Goal: Information Seeking & Learning: Find specific page/section

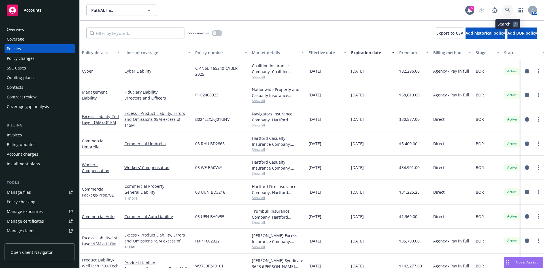
click at [508, 9] on icon at bounding box center [507, 10] width 5 height 5
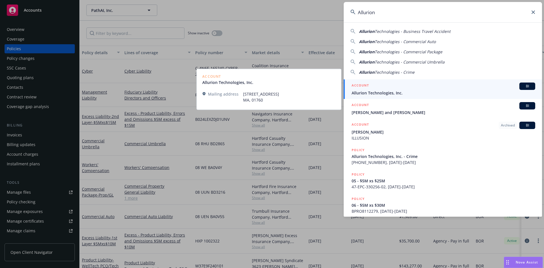
type input "Allurion"
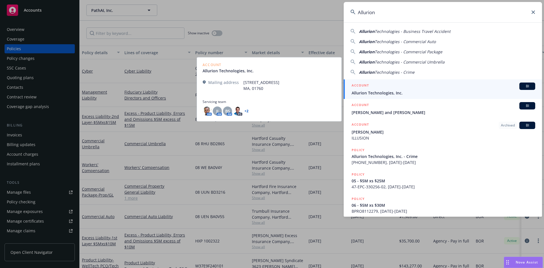
click at [411, 90] on span "Allurion Technologies, Inc." at bounding box center [444, 93] width 184 height 6
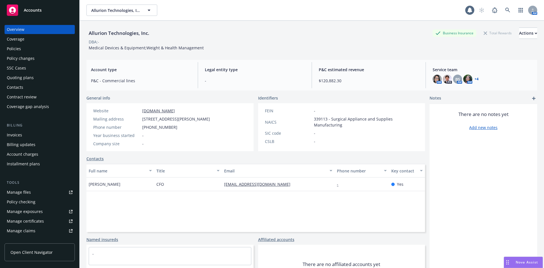
click at [21, 47] on div "Policies" at bounding box center [40, 48] width 66 height 9
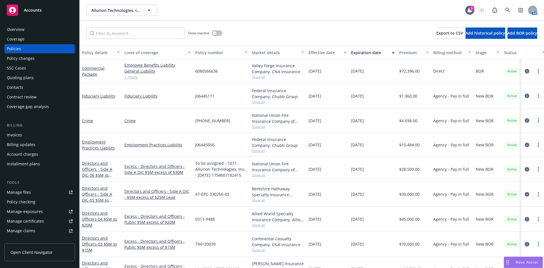
scroll to position [161, 0]
click at [93, 142] on link "Employment Practices Liability" at bounding box center [98, 143] width 33 height 11
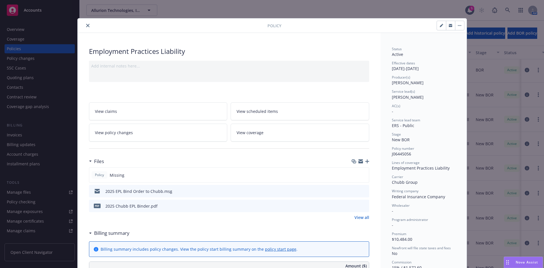
click at [86, 26] on icon "close" at bounding box center [87, 25] width 3 height 3
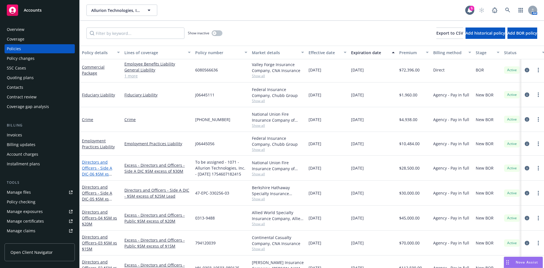
click at [89, 170] on link "Directors and Officers - Side A DIC - 06 $5M xs $30M Excess" at bounding box center [97, 170] width 30 height 23
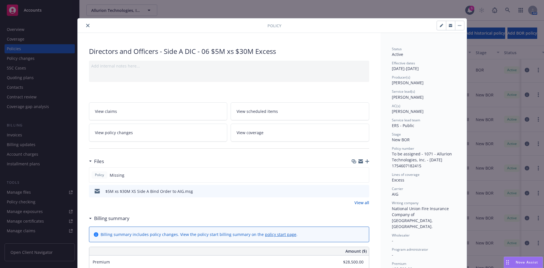
drag, startPoint x: 89, startPoint y: 27, endPoint x: 84, endPoint y: 25, distance: 5.3
click at [89, 27] on div at bounding box center [174, 25] width 188 height 7
click at [86, 25] on icon "close" at bounding box center [87, 25] width 3 height 3
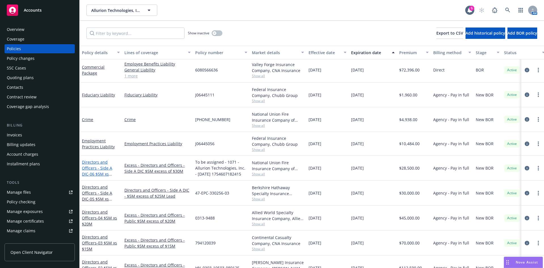
click at [105, 172] on span "- 06 $5M xs $30M Excess" at bounding box center [97, 176] width 30 height 11
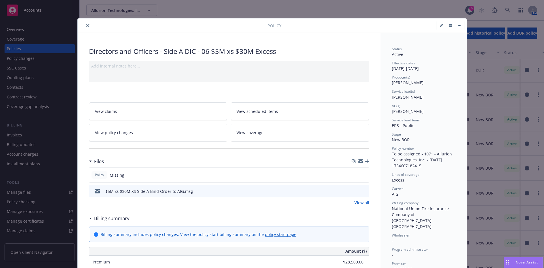
scroll to position [17, 0]
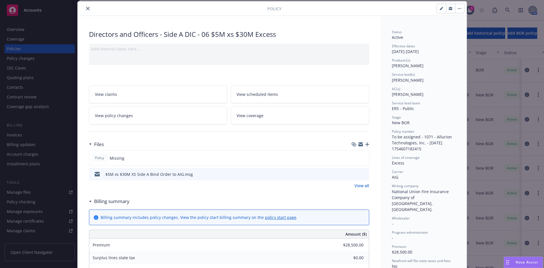
click at [86, 10] on icon "close" at bounding box center [87, 8] width 3 height 3
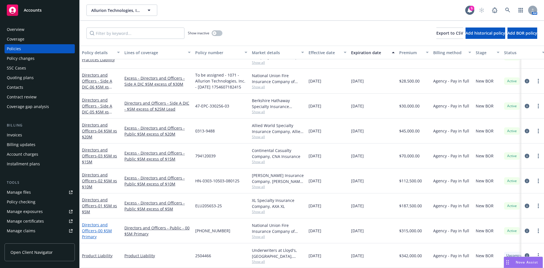
scroll to position [111, 0]
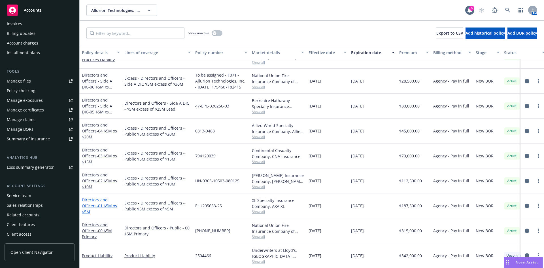
click at [95, 199] on link "Directors and Officers - 01 $5M xs $5M" at bounding box center [99, 205] width 35 height 17
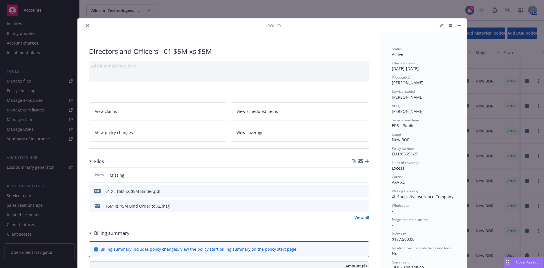
click at [86, 25] on icon "close" at bounding box center [87, 25] width 3 height 3
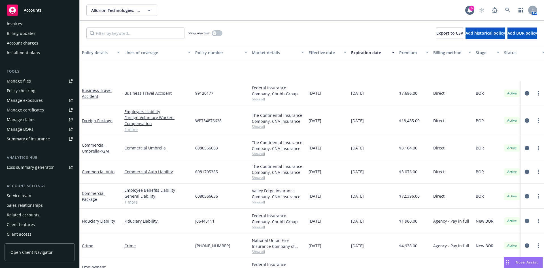
scroll to position [127, 0]
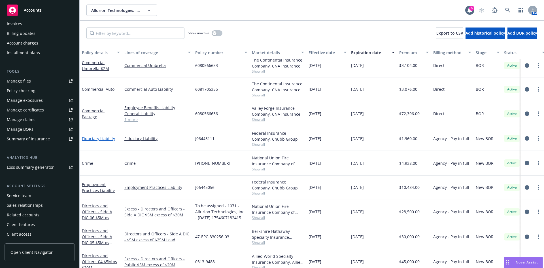
click at [97, 138] on link "Fiduciary Liability" at bounding box center [98, 138] width 33 height 5
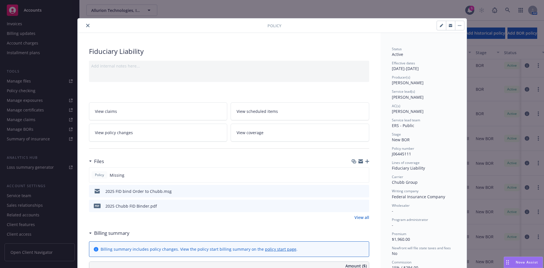
click at [440, 27] on icon "button" at bounding box center [441, 25] width 3 height 3
select select "NEW_BOR"
select select "12"
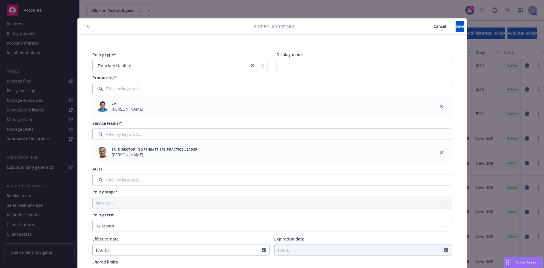
click at [433, 26] on span "Cancel" at bounding box center [439, 26] width 13 height 5
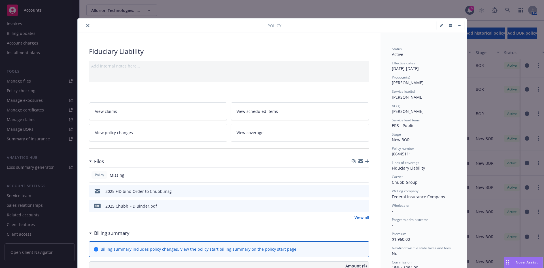
click at [437, 24] on button "button" at bounding box center [441, 25] width 9 height 9
select select "NEW_BOR"
select select "12"
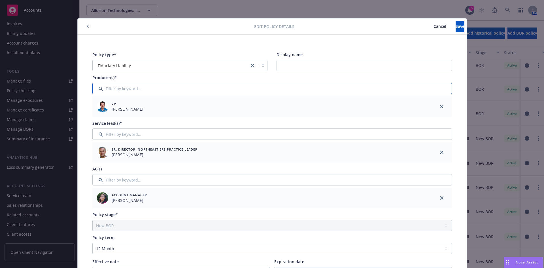
click at [130, 92] on input "Filter by keyword..." at bounding box center [271, 88] width 359 height 11
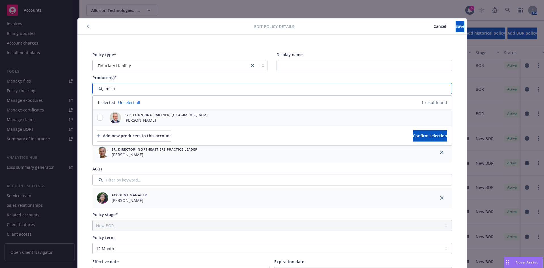
type input "mich"
click at [97, 117] on input "checkbox" at bounding box center [100, 118] width 6 height 6
checkbox input "true"
click at [417, 137] on span "Confirm selection" at bounding box center [430, 135] width 34 height 5
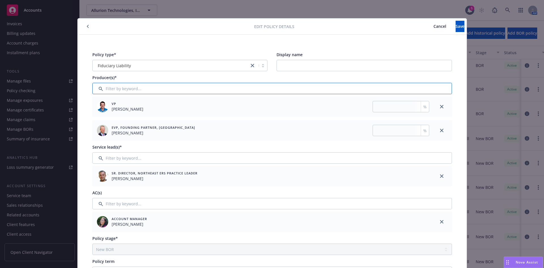
click at [127, 87] on input "Filter by keyword..." at bounding box center [271, 88] width 359 height 11
click at [128, 89] on input "Filter by keyword..." at bounding box center [271, 88] width 359 height 11
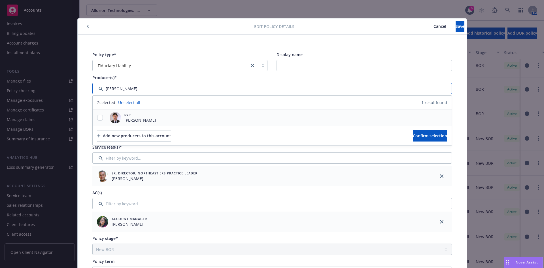
type input "[PERSON_NAME]"
click at [97, 118] on input "checkbox" at bounding box center [100, 118] width 6 height 6
checkbox input "true"
click at [413, 137] on span "Confirm selection" at bounding box center [430, 135] width 34 height 5
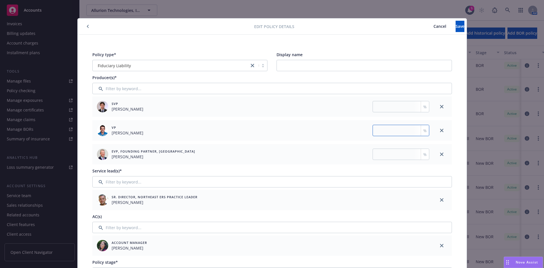
click at [405, 132] on input "number" at bounding box center [400, 130] width 57 height 11
type input "33.34"
click at [380, 106] on input "number" at bounding box center [400, 106] width 57 height 11
type input "33.33"
click at [383, 153] on input "number" at bounding box center [400, 153] width 57 height 11
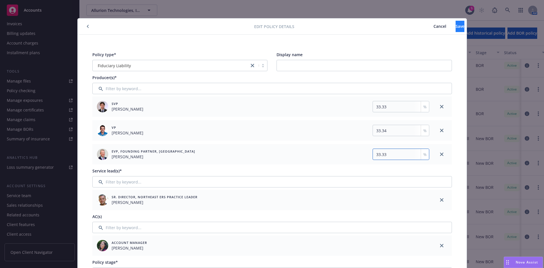
type input "33.33"
click at [455, 25] on button "Save" at bounding box center [459, 26] width 9 height 11
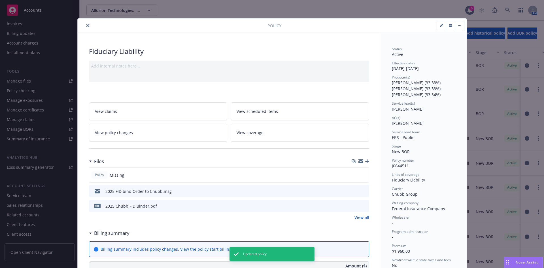
click at [86, 24] on icon "close" at bounding box center [87, 25] width 3 height 3
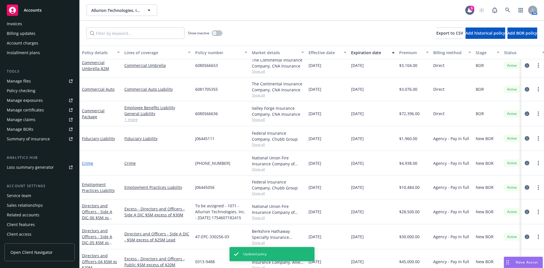
click at [86, 164] on link "Crime" at bounding box center [87, 162] width 11 height 5
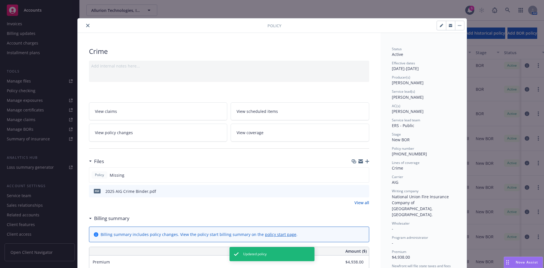
click at [437, 24] on button "button" at bounding box center [441, 25] width 9 height 9
select select "NEW_BOR"
select select "12"
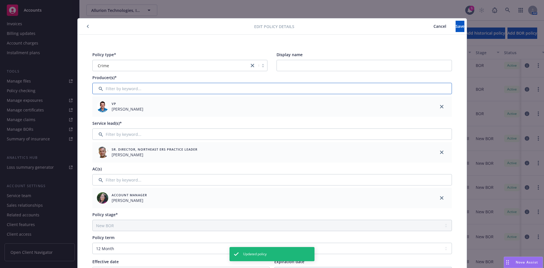
click at [118, 90] on input "Filter by keyword..." at bounding box center [271, 88] width 359 height 11
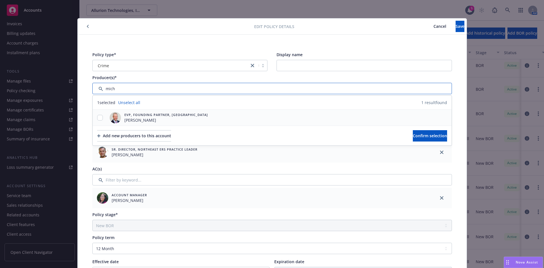
type input "mich"
click at [99, 118] on input "checkbox" at bounding box center [100, 118] width 6 height 6
checkbox input "true"
click at [413, 134] on span "Confirm selection" at bounding box center [430, 135] width 34 height 5
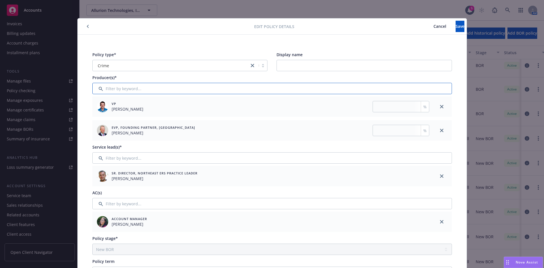
click at [126, 88] on input "Filter by keyword..." at bounding box center [271, 88] width 359 height 11
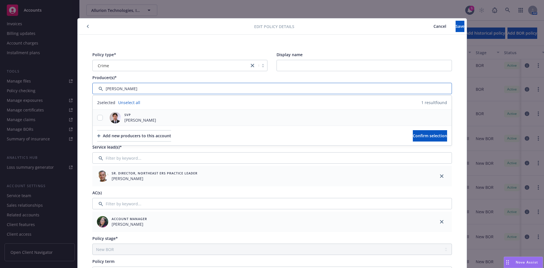
type input "[PERSON_NAME]"
click at [100, 118] on input "checkbox" at bounding box center [100, 118] width 6 height 6
checkbox input "true"
click at [413, 137] on span "Confirm selection" at bounding box center [430, 135] width 34 height 5
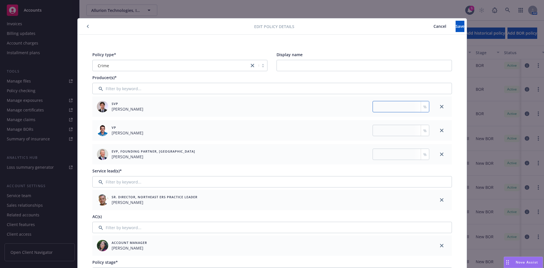
click at [387, 106] on input "number" at bounding box center [400, 106] width 57 height 11
type input "33.33"
click at [384, 132] on input "number" at bounding box center [400, 130] width 57 height 11
type input "33.34"
click at [381, 159] on input "number" at bounding box center [400, 153] width 57 height 11
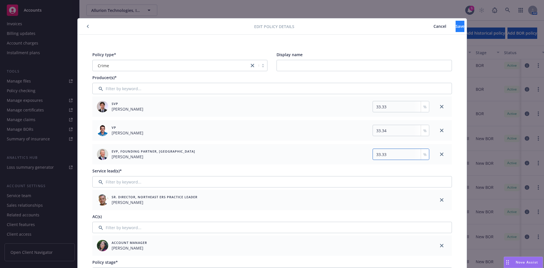
type input "33.33"
click at [455, 24] on button "Save" at bounding box center [459, 26] width 9 height 11
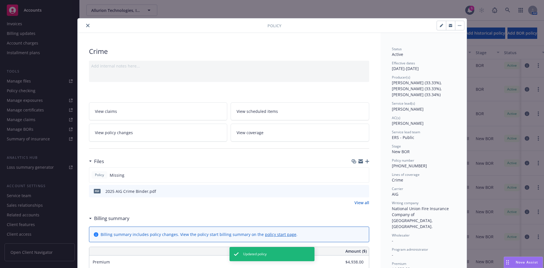
click at [85, 23] on button "close" at bounding box center [87, 25] width 7 height 7
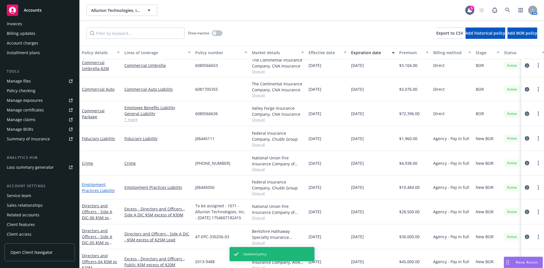
click at [86, 185] on link "Employment Practices Liability" at bounding box center [98, 187] width 33 height 11
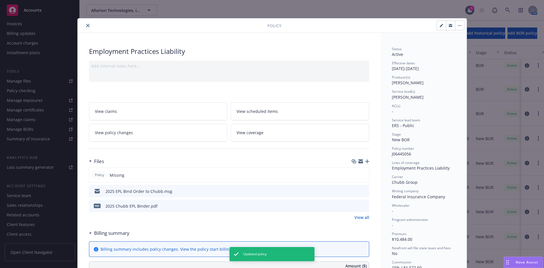
click at [437, 26] on button "button" at bounding box center [441, 25] width 9 height 9
select select "NEW_BOR"
select select "12"
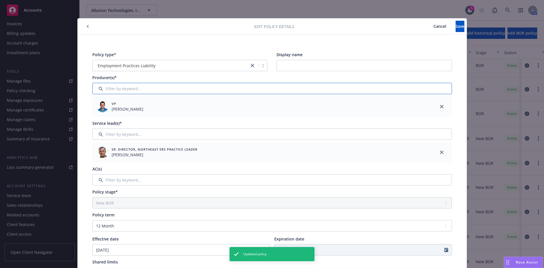
click at [124, 90] on input "Filter by keyword..." at bounding box center [271, 88] width 359 height 11
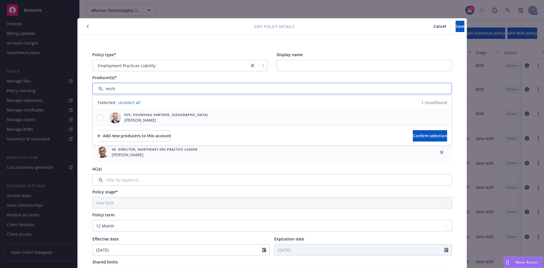
type input "mich"
click at [99, 117] on input "checkbox" at bounding box center [100, 118] width 6 height 6
checkbox input "true"
click at [420, 136] on span "Confirm selection" at bounding box center [430, 135] width 34 height 5
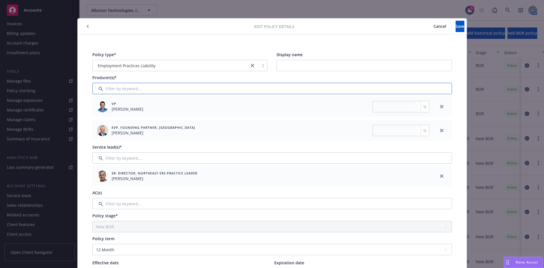
click at [112, 87] on input "Filter by keyword..." at bounding box center [271, 88] width 359 height 11
type input "v"
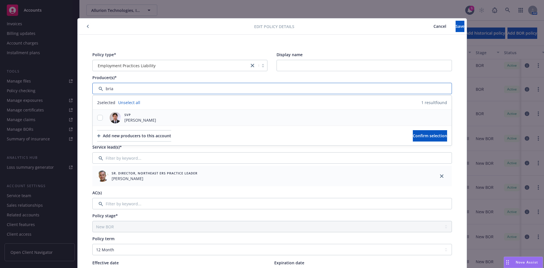
type input "bria"
click at [98, 117] on input "checkbox" at bounding box center [100, 118] width 6 height 6
checkbox input "true"
click at [413, 134] on span "Confirm selection" at bounding box center [430, 135] width 34 height 5
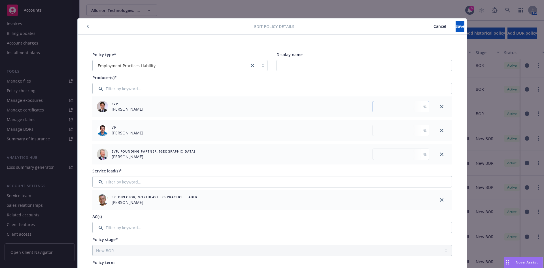
click at [391, 107] on input "number" at bounding box center [400, 106] width 57 height 11
type input "33.33"
click at [384, 134] on input "number" at bounding box center [400, 130] width 57 height 11
type input "33.34"
click at [379, 157] on input "number" at bounding box center [400, 153] width 57 height 11
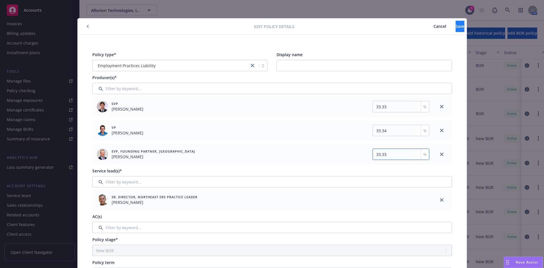
type input "33.33"
click at [455, 27] on span "Save" at bounding box center [459, 26] width 9 height 5
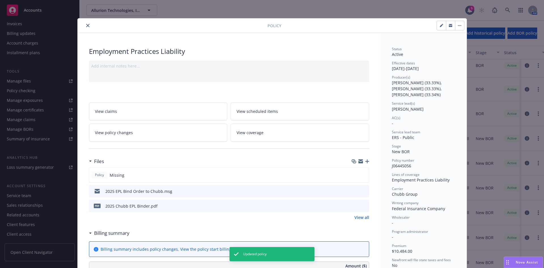
drag, startPoint x: 85, startPoint y: 26, endPoint x: 86, endPoint y: 33, distance: 7.8
click at [86, 26] on icon "close" at bounding box center [87, 25] width 3 height 3
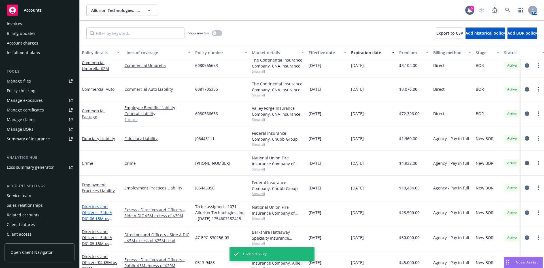
click at [96, 212] on link "Directors and Officers - Side A DIC - 06 $5M xs $30M Excess" at bounding box center [97, 215] width 30 height 23
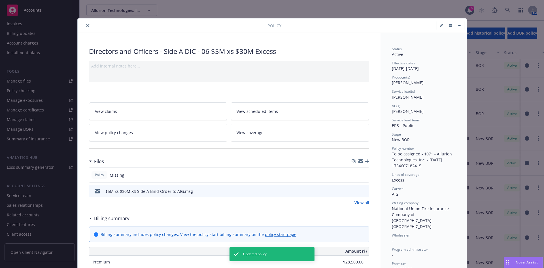
click at [441, 27] on button "button" at bounding box center [441, 25] width 9 height 9
select select "NEW_BOR"
select select "12"
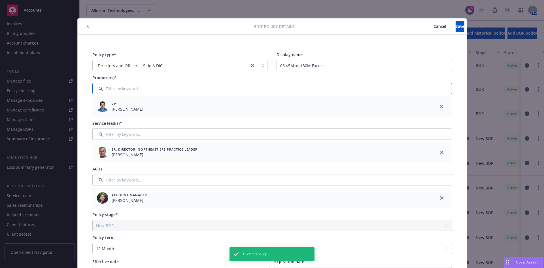
click at [123, 91] on input "Filter by keyword..." at bounding box center [271, 88] width 359 height 11
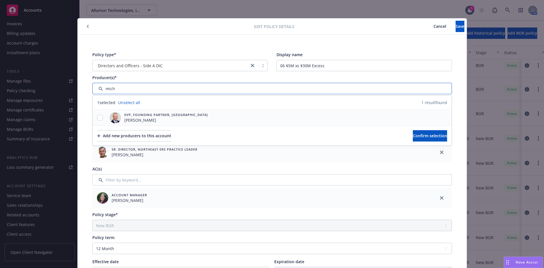
type input "mich"
click at [99, 116] on input "checkbox" at bounding box center [100, 118] width 6 height 6
checkbox input "true"
click at [413, 136] on span "Confirm selection" at bounding box center [430, 135] width 34 height 5
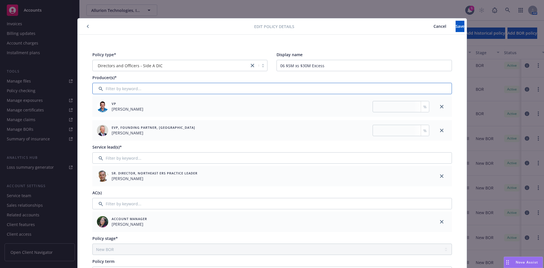
click at [115, 90] on input "Filter by keyword..." at bounding box center [271, 88] width 359 height 11
type input "v"
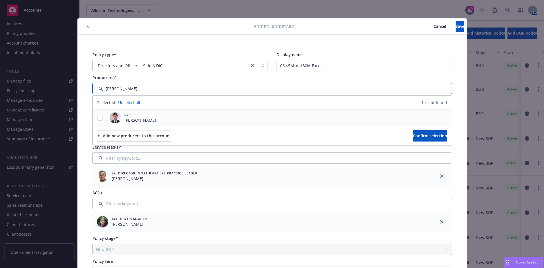
type input "[PERSON_NAME]"
click at [97, 116] on input "checkbox" at bounding box center [100, 118] width 6 height 6
checkbox input "true"
click at [413, 139] on button "Confirm selection" at bounding box center [430, 135] width 34 height 11
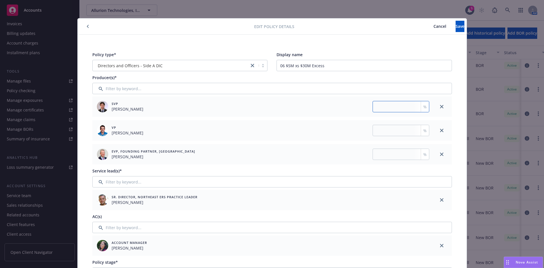
click at [393, 107] on input "number" at bounding box center [400, 106] width 57 height 11
type input "33.33"
click at [390, 131] on input "number" at bounding box center [400, 130] width 57 height 11
type input "33.34"
click at [390, 154] on input "number" at bounding box center [400, 153] width 57 height 11
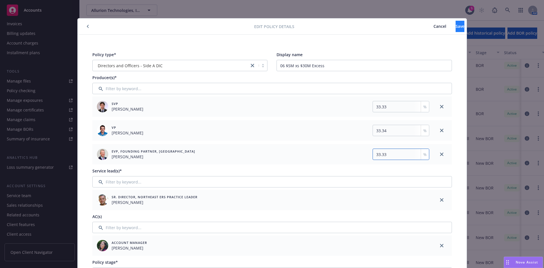
type input "33.33"
click at [455, 29] on button "Save" at bounding box center [459, 26] width 9 height 11
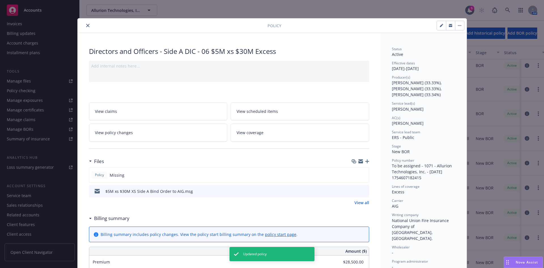
click at [84, 25] on button "close" at bounding box center [87, 25] width 7 height 7
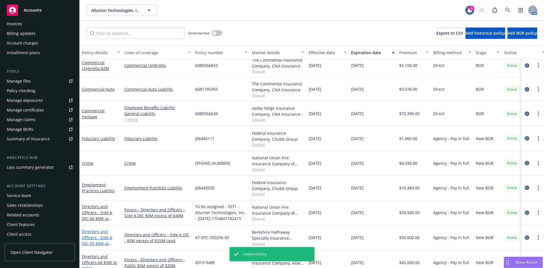
click at [99, 239] on link "Directors and Officers - Side A DIC - 05 $5M xs $25M Lead" at bounding box center [97, 240] width 30 height 23
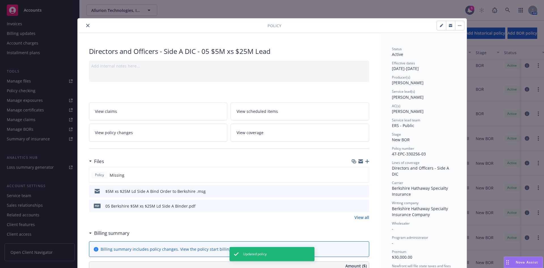
click at [440, 27] on icon "button" at bounding box center [441, 25] width 3 height 3
select select "NEW_BOR"
select select "12"
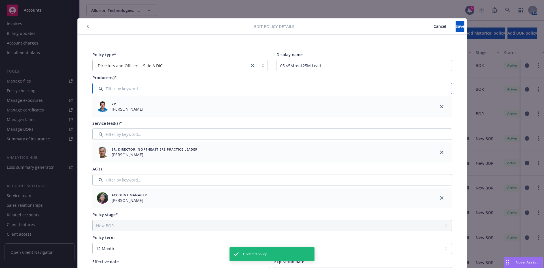
click at [129, 88] on input "Filter by keyword..." at bounding box center [271, 88] width 359 height 11
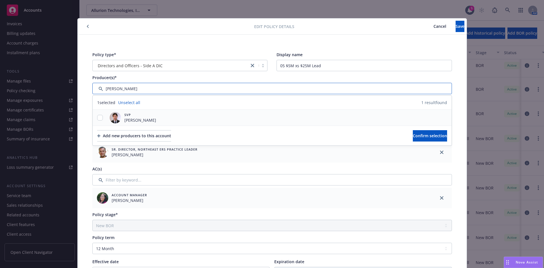
type input "[PERSON_NAME]"
click at [99, 115] on input "checkbox" at bounding box center [100, 118] width 6 height 6
checkbox input "true"
click at [413, 133] on span "Confirm selection" at bounding box center [430, 135] width 34 height 5
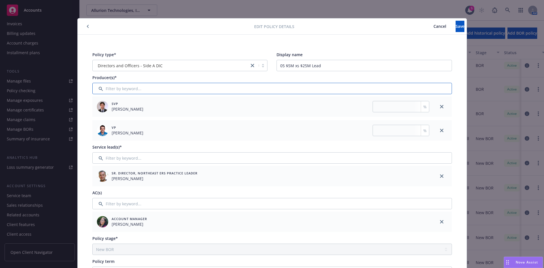
click at [110, 90] on input "Filter by keyword..." at bounding box center [271, 88] width 359 height 11
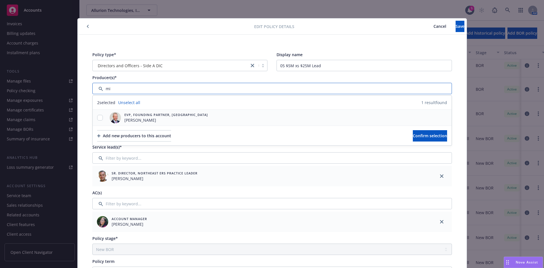
type input "mi"
click at [99, 118] on input "checkbox" at bounding box center [100, 118] width 6 height 6
checkbox input "true"
click at [413, 134] on span "Confirm selection" at bounding box center [430, 135] width 34 height 5
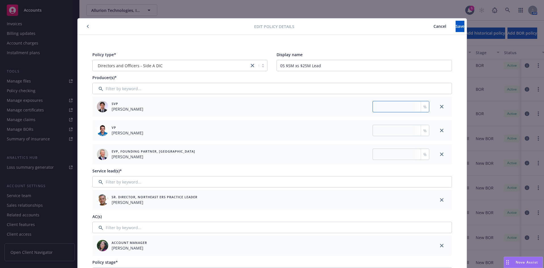
click at [391, 108] on input "number" at bounding box center [400, 106] width 57 height 11
type input "33.33"
click at [393, 129] on input "number" at bounding box center [400, 130] width 57 height 11
type input "33.34"
click at [389, 154] on input "number" at bounding box center [400, 153] width 57 height 11
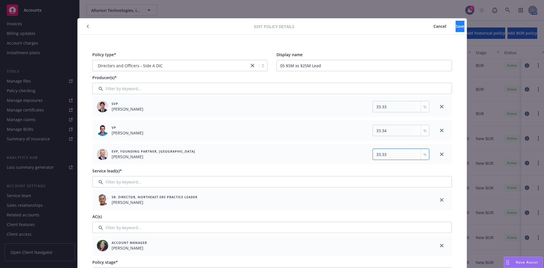
type input "33.33"
click at [456, 28] on button "Save" at bounding box center [459, 26] width 9 height 11
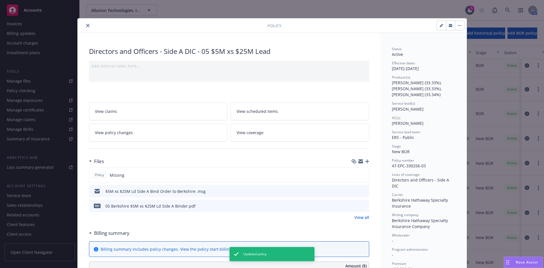
click at [87, 27] on icon "close" at bounding box center [87, 25] width 3 height 3
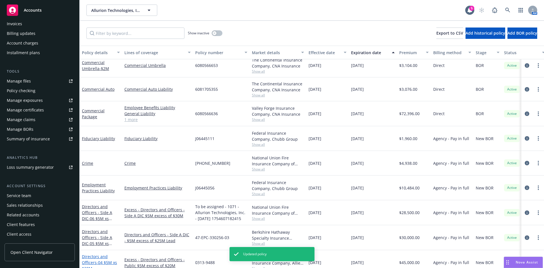
click at [99, 258] on link "Directors and Officers - 04 $5M xs $20M" at bounding box center [99, 262] width 35 height 17
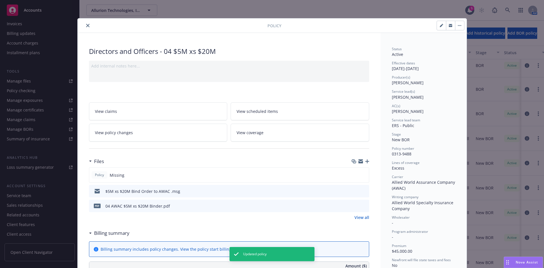
click at [441, 25] on button "button" at bounding box center [441, 25] width 9 height 9
select select "NEW_BOR"
select select "12"
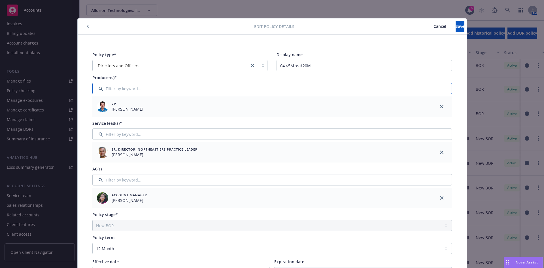
click at [125, 90] on input "Filter by keyword..." at bounding box center [271, 88] width 359 height 11
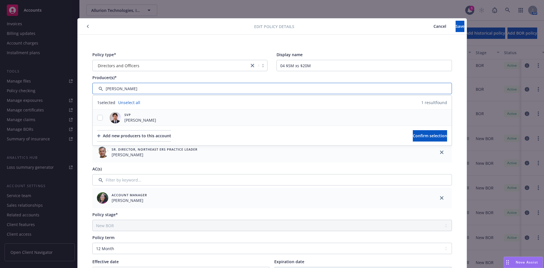
type input "[PERSON_NAME]"
click at [97, 116] on input "checkbox" at bounding box center [100, 118] width 6 height 6
checkbox input "true"
click at [417, 135] on span "Confirm selection" at bounding box center [430, 135] width 34 height 5
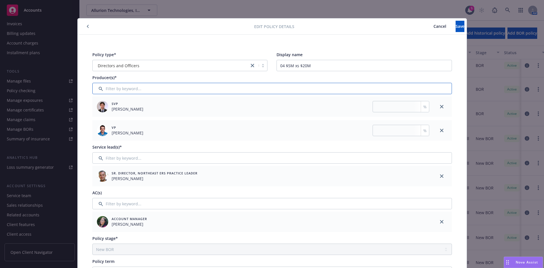
click at [126, 92] on input "Filter by keyword..." at bounding box center [271, 88] width 359 height 11
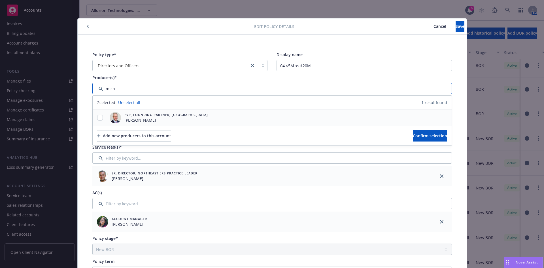
type input "mich"
click at [99, 117] on input "checkbox" at bounding box center [100, 118] width 6 height 6
checkbox input "true"
click at [423, 138] on span "Confirm selection" at bounding box center [430, 135] width 34 height 5
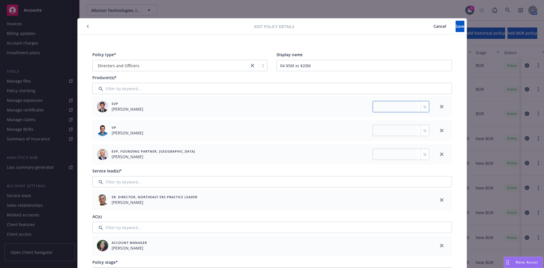
click at [400, 106] on input "number" at bounding box center [400, 106] width 57 height 11
type input "33.33"
click at [393, 132] on input "number" at bounding box center [400, 130] width 57 height 11
type input "33.34"
click at [395, 157] on input "number" at bounding box center [400, 153] width 57 height 11
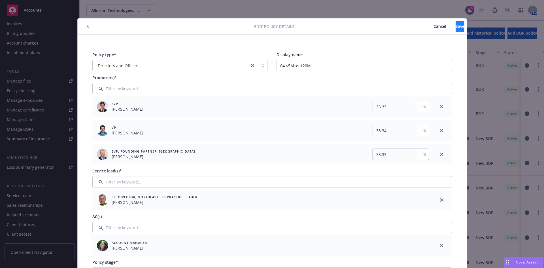
type input "33.33"
click at [455, 23] on button "Save" at bounding box center [459, 26] width 9 height 11
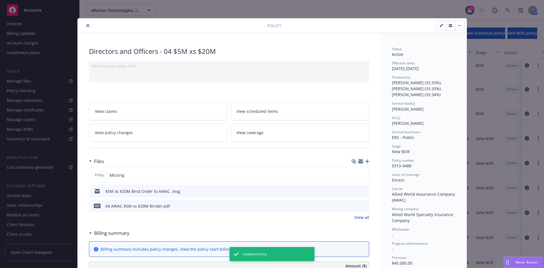
click at [86, 25] on icon "close" at bounding box center [87, 25] width 3 height 3
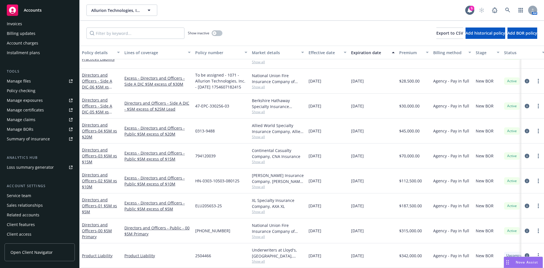
scroll to position [219, 0]
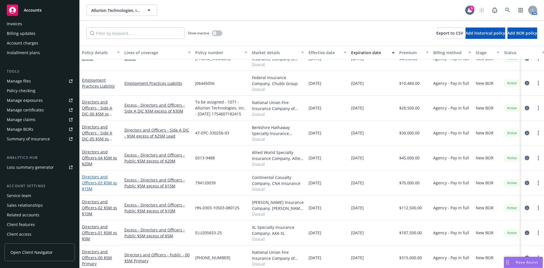
click at [90, 182] on link "Directors and Officers - 03 $5M xs $15M" at bounding box center [99, 182] width 35 height 17
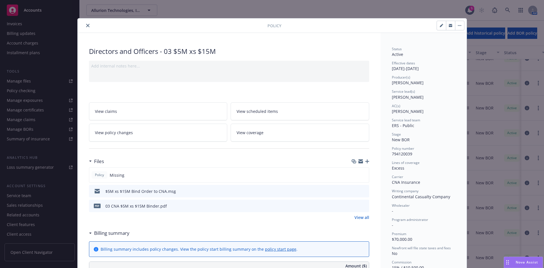
click at [440, 27] on icon "button" at bounding box center [441, 25] width 3 height 3
select select "NEW_BOR"
select select "12"
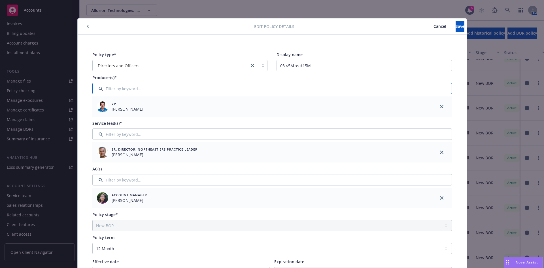
click at [117, 89] on input "Filter by keyword..." at bounding box center [271, 88] width 359 height 11
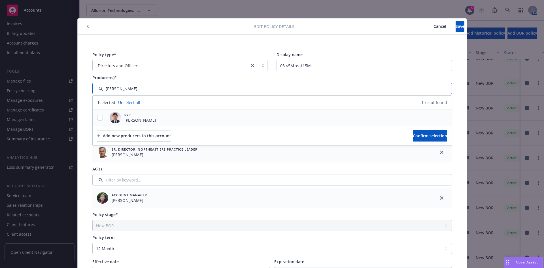
type input "[PERSON_NAME]"
click at [99, 116] on input "checkbox" at bounding box center [100, 118] width 6 height 6
checkbox input "true"
click at [413, 135] on span "Confirm selection" at bounding box center [430, 135] width 34 height 5
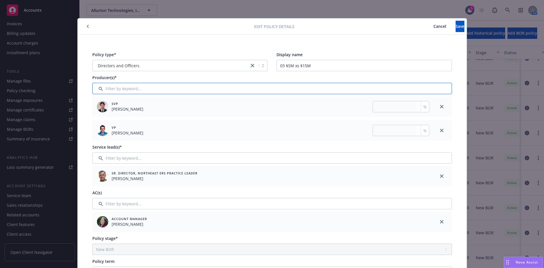
click at [136, 88] on input "Filter by keyword..." at bounding box center [271, 88] width 359 height 11
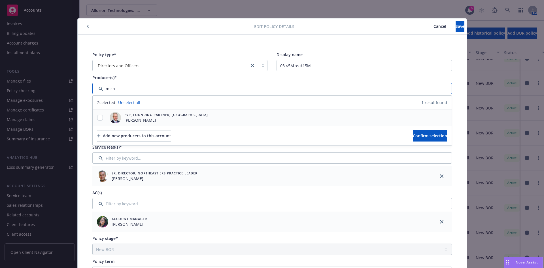
type input "mich"
click at [97, 116] on input "checkbox" at bounding box center [100, 118] width 6 height 6
checkbox input "true"
click at [413, 138] on button "Confirm selection" at bounding box center [430, 135] width 34 height 11
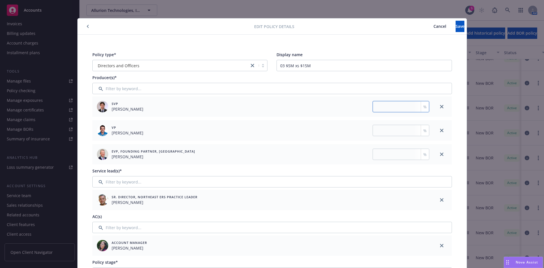
click at [397, 105] on input "number" at bounding box center [400, 106] width 57 height 11
type input "33.33"
click at [387, 133] on input "number" at bounding box center [400, 130] width 57 height 11
type input "33.34"
click at [387, 155] on input "number" at bounding box center [400, 153] width 57 height 11
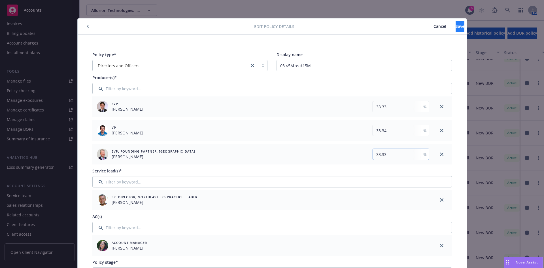
type input "33.33"
click at [455, 29] on button "Save" at bounding box center [459, 26] width 9 height 11
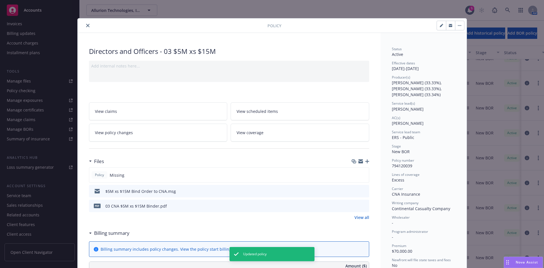
click at [86, 25] on icon "close" at bounding box center [87, 25] width 3 height 3
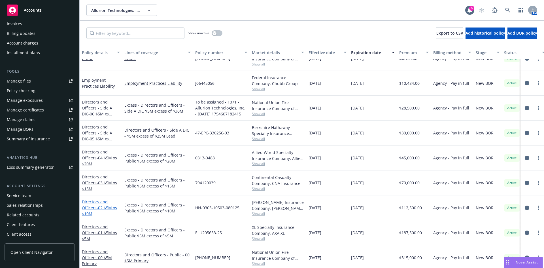
click at [91, 205] on link "Directors and Officers - 02 $5M xs $10M" at bounding box center [99, 207] width 35 height 17
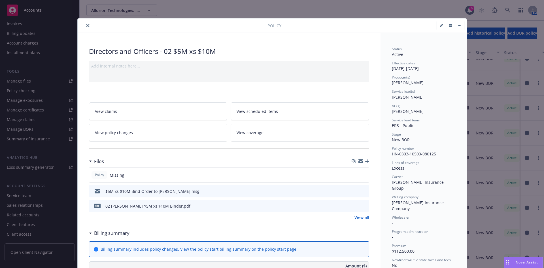
click at [437, 27] on button "button" at bounding box center [441, 25] width 9 height 9
select select "NEW_BOR"
select select "12"
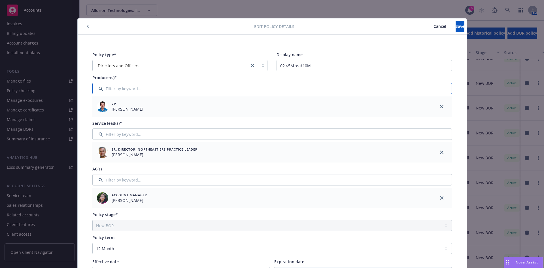
click at [122, 85] on input "Filter by keyword..." at bounding box center [271, 88] width 359 height 11
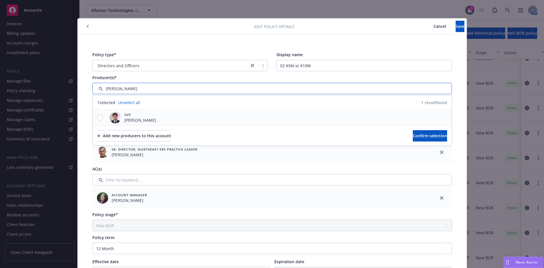
type input "[PERSON_NAME]"
click at [99, 118] on input "checkbox" at bounding box center [100, 118] width 6 height 6
checkbox input "true"
click at [426, 140] on button "Confirm selection" at bounding box center [430, 135] width 34 height 11
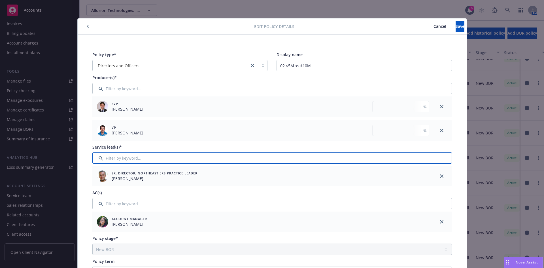
click at [125, 156] on input "Filter by keyword..." at bounding box center [271, 157] width 359 height 11
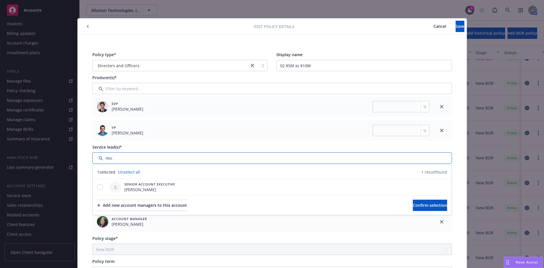
type input "mich"
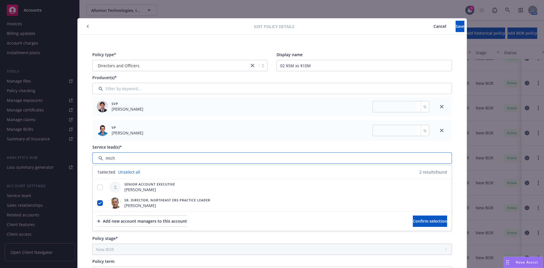
click at [126, 158] on input "Filter by keyword..." at bounding box center [271, 157] width 359 height 11
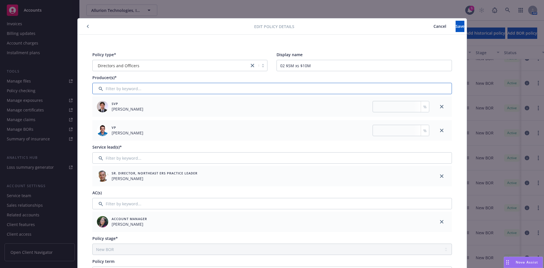
click at [132, 86] on input "Filter by keyword..." at bounding box center [271, 88] width 359 height 11
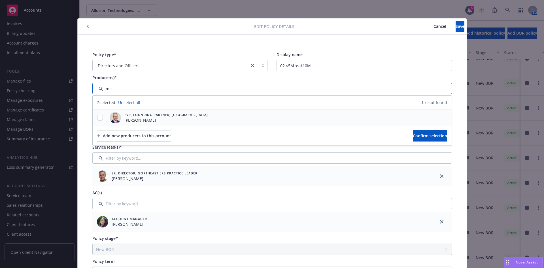
type input "mic"
click at [97, 118] on input "checkbox" at bounding box center [100, 118] width 6 height 6
checkbox input "true"
click at [416, 136] on span "Confirm selection" at bounding box center [430, 135] width 34 height 5
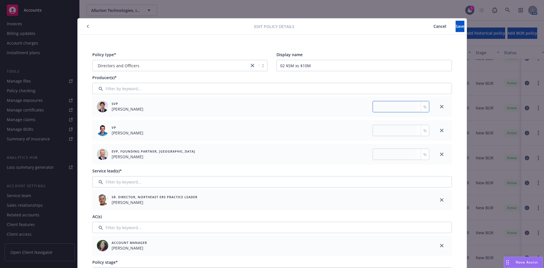
click at [400, 107] on input "number" at bounding box center [400, 106] width 57 height 11
type input "33.33"
click at [389, 129] on input "number" at bounding box center [400, 130] width 57 height 11
type input "33.34"
click at [394, 154] on input "number" at bounding box center [400, 153] width 57 height 11
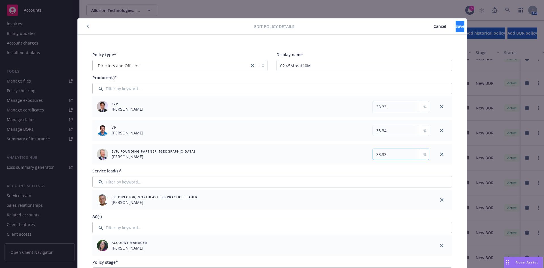
type input "33.33"
click at [455, 27] on button "Save" at bounding box center [459, 26] width 9 height 11
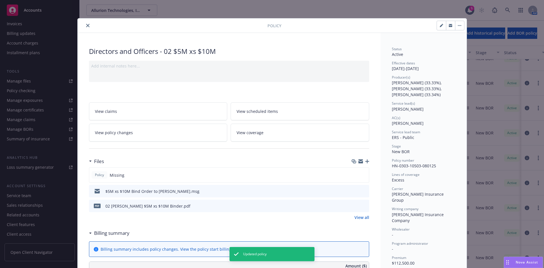
click at [86, 25] on icon "close" at bounding box center [87, 25] width 3 height 3
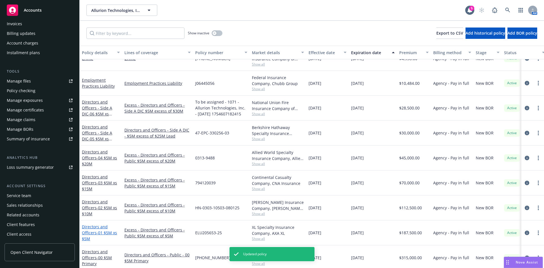
click at [99, 232] on span "- 01 $5M xs $5M" at bounding box center [99, 235] width 35 height 11
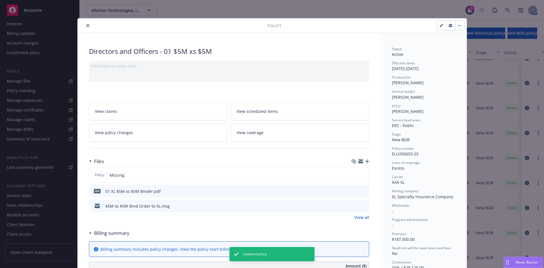
click at [440, 23] on button "button" at bounding box center [441, 25] width 9 height 9
select select "NEW_BOR"
select select "12"
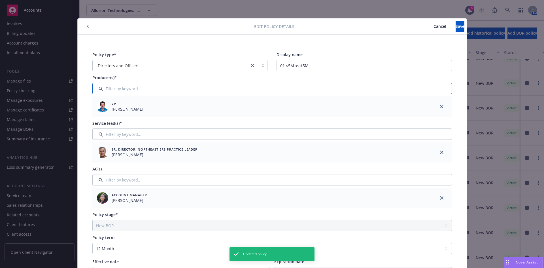
click at [121, 89] on input "Filter by keyword..." at bounding box center [271, 88] width 359 height 11
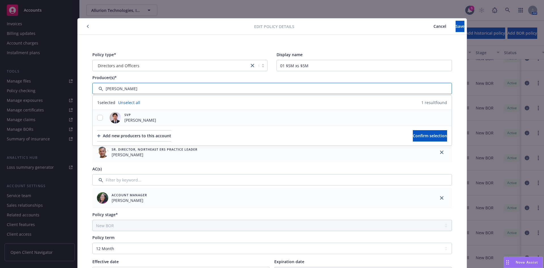
type input "[PERSON_NAME]"
click at [99, 118] on input "checkbox" at bounding box center [100, 118] width 6 height 6
checkbox input "true"
click at [420, 138] on span "Confirm selection" at bounding box center [430, 135] width 34 height 5
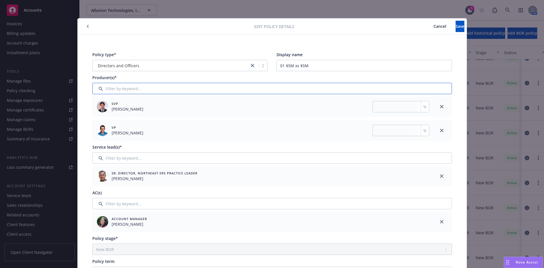
click at [127, 89] on input "Filter by keyword..." at bounding box center [271, 88] width 359 height 11
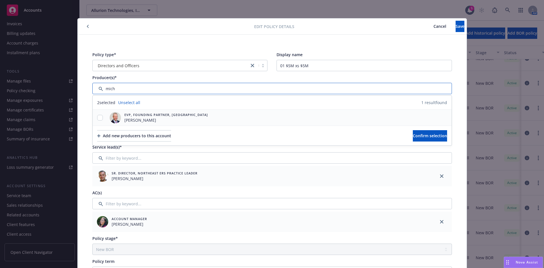
type input "mich"
click at [100, 115] on div at bounding box center [100, 118] width 15 height 6
click at [97, 118] on input "checkbox" at bounding box center [100, 118] width 6 height 6
checkbox input "true"
click at [419, 135] on span "Confirm selection" at bounding box center [430, 135] width 34 height 5
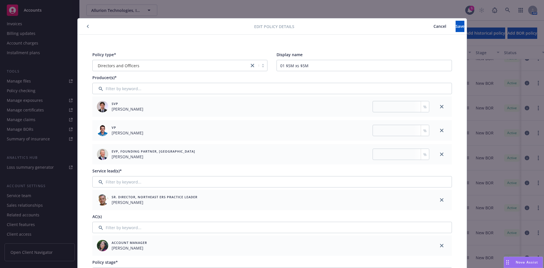
drag, startPoint x: 416, startPoint y: 104, endPoint x: 385, endPoint y: 109, distance: 31.4
click at [421, 105] on div "%" at bounding box center [425, 106] width 8 height 11
click at [394, 105] on input "number" at bounding box center [400, 106] width 57 height 11
type input "33.33"
click at [381, 132] on input "number" at bounding box center [400, 130] width 57 height 11
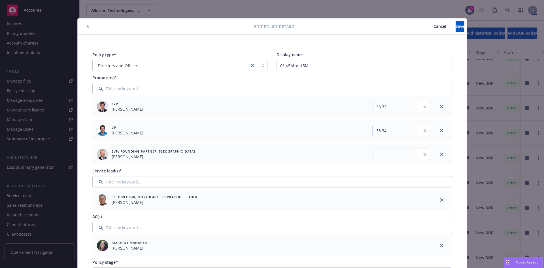
type input "33.34"
click at [380, 157] on input "number" at bounding box center [400, 153] width 57 height 11
type input "33.33"
click at [455, 24] on button "Save" at bounding box center [459, 26] width 9 height 11
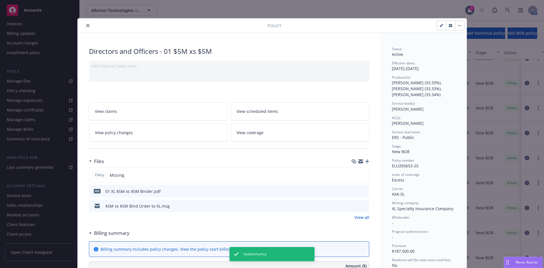
click at [86, 25] on icon "close" at bounding box center [87, 25] width 3 height 3
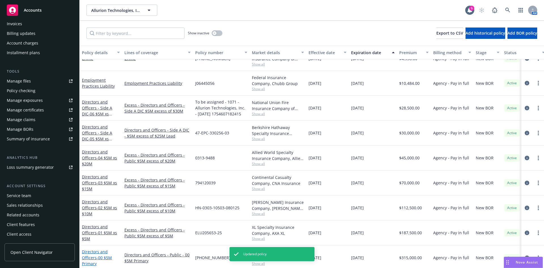
click at [93, 255] on link "Directors and Officers - 00 $5M Primary" at bounding box center [97, 257] width 30 height 17
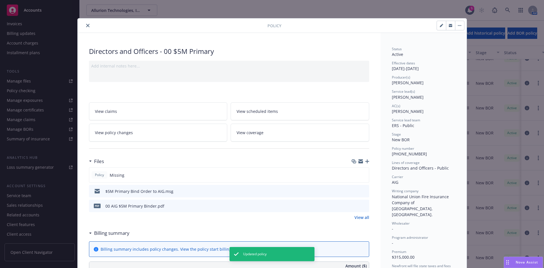
click at [440, 26] on icon "button" at bounding box center [441, 25] width 3 height 3
select select "NEW_BOR"
select select "12"
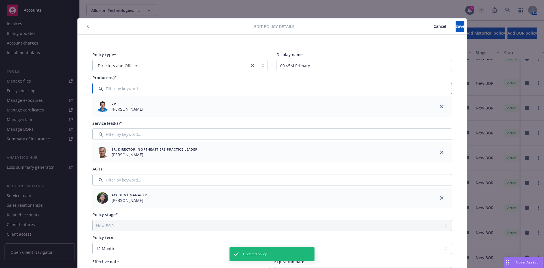
click at [122, 87] on input "Filter by keyword..." at bounding box center [271, 88] width 359 height 11
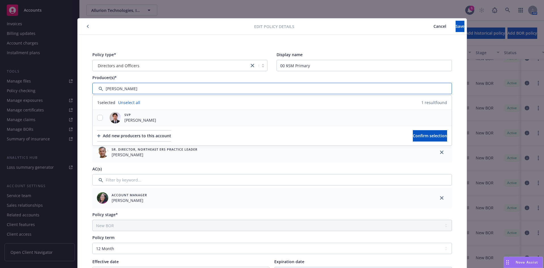
type input "[PERSON_NAME]"
click at [99, 117] on input "checkbox" at bounding box center [100, 118] width 6 height 6
checkbox input "true"
click at [413, 139] on button "Confirm selection" at bounding box center [430, 135] width 34 height 11
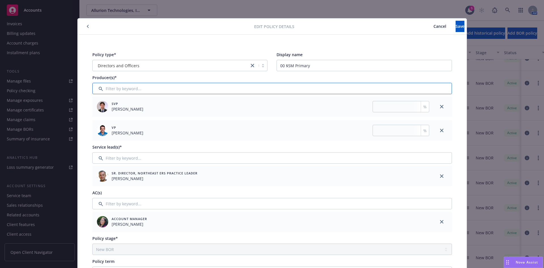
click at [137, 83] on input "Filter by keyword..." at bounding box center [271, 88] width 359 height 11
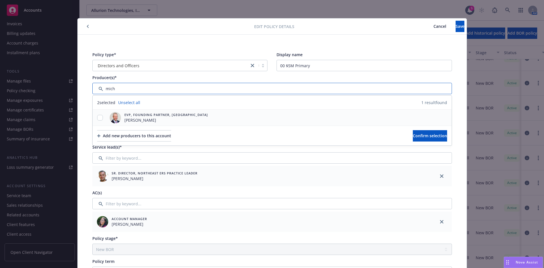
type input "mich"
click at [99, 120] on input "checkbox" at bounding box center [100, 118] width 6 height 6
checkbox input "true"
click at [426, 137] on span "Confirm selection" at bounding box center [430, 135] width 34 height 5
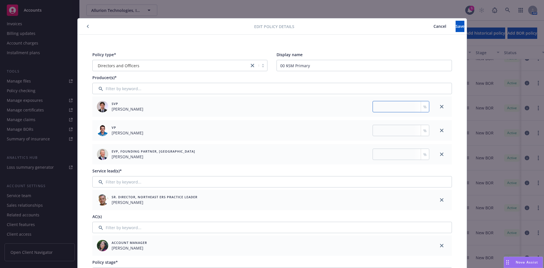
click at [402, 102] on input "number" at bounding box center [400, 106] width 57 height 11
type input "33.33"
click at [400, 134] on input "number" at bounding box center [400, 130] width 57 height 11
type input "33.34"
click at [381, 146] on div "EVP, Founding Partner, Boston [PERSON_NAME] %" at bounding box center [261, 154] width 339 height 20
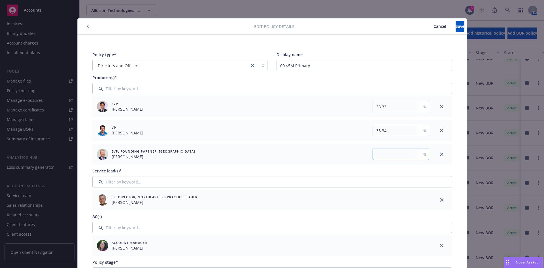
click at [380, 154] on input "number" at bounding box center [400, 153] width 57 height 11
type input "33.33"
click at [455, 29] on button "Save" at bounding box center [459, 26] width 9 height 11
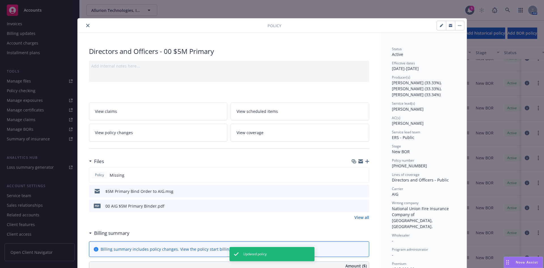
click at [86, 24] on icon "close" at bounding box center [87, 25] width 3 height 3
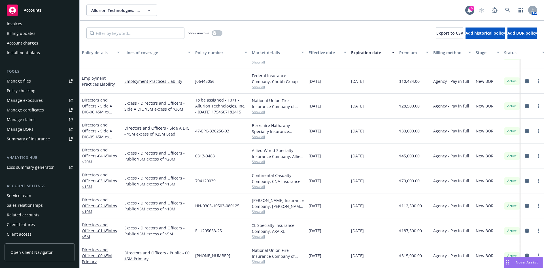
scroll to position [248, 0]
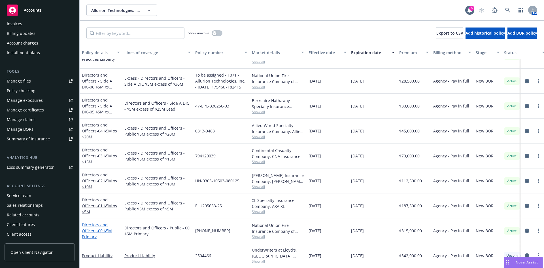
click at [98, 228] on span "- 00 $5M Primary" at bounding box center [97, 233] width 30 height 11
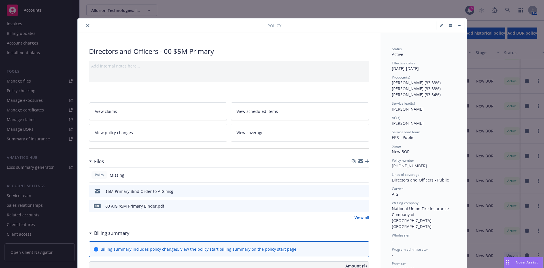
scroll to position [17, 0]
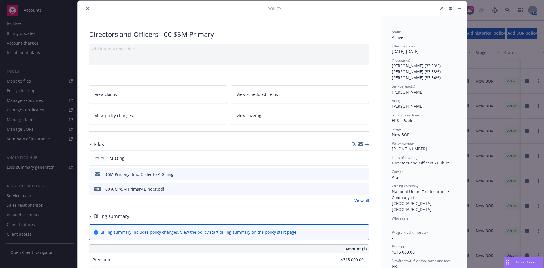
click at [437, 7] on button "button" at bounding box center [441, 8] width 9 height 9
select select "NEW_BOR"
select select "12"
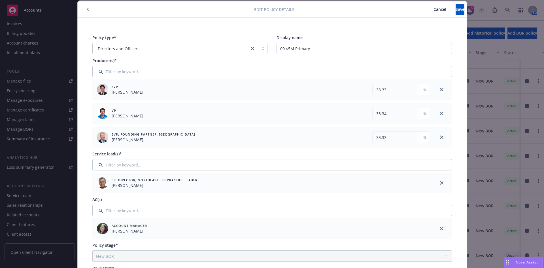
click at [433, 10] on span "Cancel" at bounding box center [439, 9] width 13 height 5
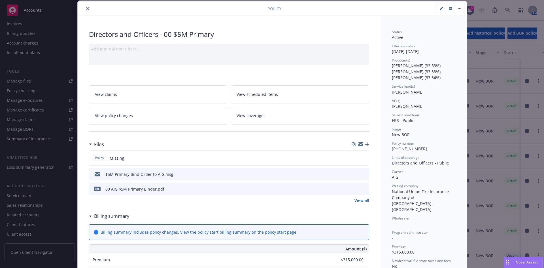
click at [86, 9] on icon "close" at bounding box center [87, 8] width 3 height 3
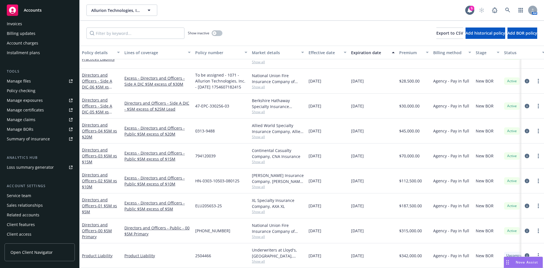
click at [91, 198] on div "Directors and Officers - 01 $5M xs $5M" at bounding box center [101, 206] width 38 height 18
click at [88, 197] on link "Directors and Officers - 01 $5M xs $5M" at bounding box center [99, 205] width 35 height 17
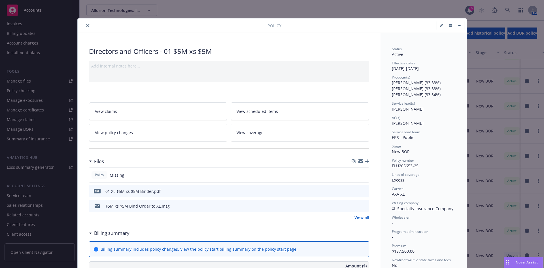
scroll to position [17, 0]
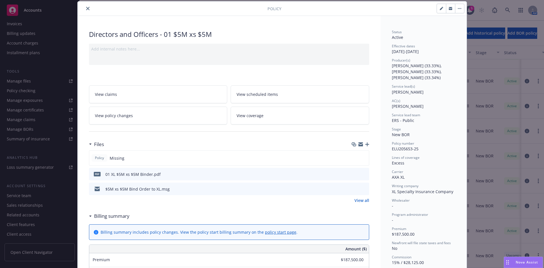
click at [437, 8] on button "button" at bounding box center [441, 8] width 9 height 9
select select "NEW_BOR"
select select "12"
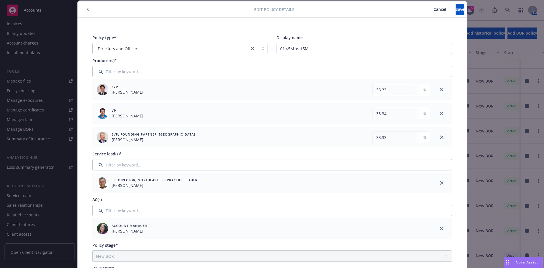
click at [433, 11] on span "Cancel" at bounding box center [439, 9] width 13 height 5
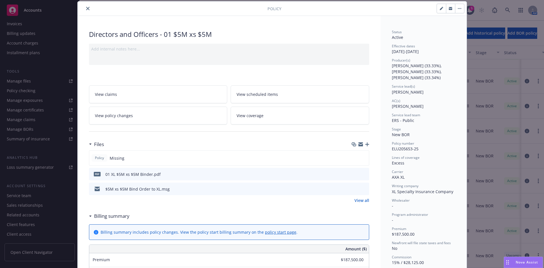
click at [86, 7] on icon "close" at bounding box center [87, 8] width 3 height 3
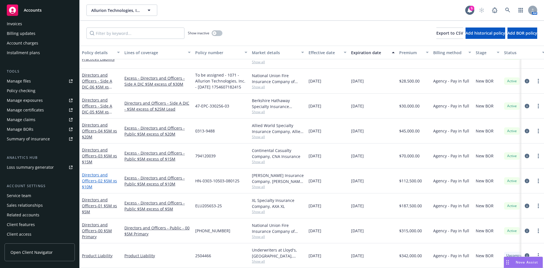
click at [99, 173] on link "Directors and Officers - 02 $5M xs $10M" at bounding box center [99, 180] width 35 height 17
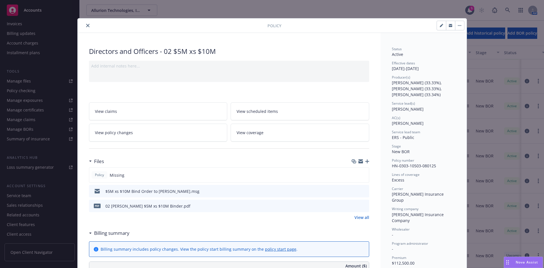
click at [440, 27] on icon "button" at bounding box center [441, 25] width 3 height 3
select select "NEW_BOR"
select select "12"
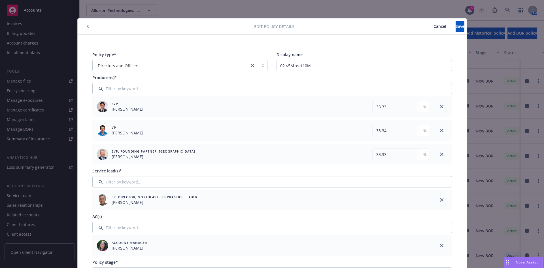
click at [424, 25] on button "Cancel" at bounding box center [439, 26] width 31 height 11
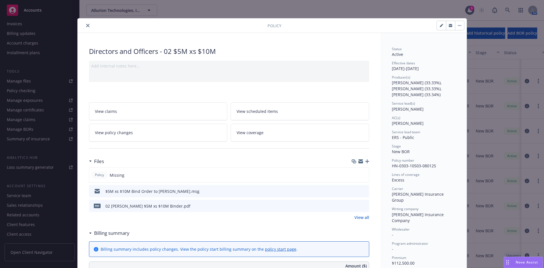
click at [86, 26] on icon "close" at bounding box center [87, 25] width 3 height 3
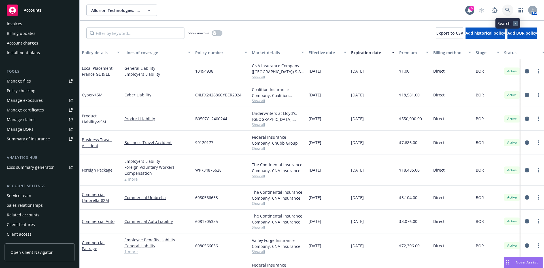
click at [508, 10] on icon at bounding box center [507, 10] width 5 height 5
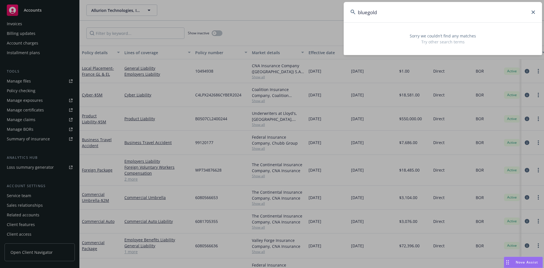
click at [369, 13] on input "bluegold" at bounding box center [443, 12] width 198 height 20
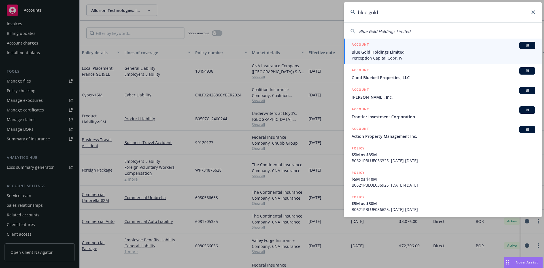
type input "blue gold"
click at [376, 56] on span "Perception Capital Copr. IV" at bounding box center [444, 58] width 184 height 6
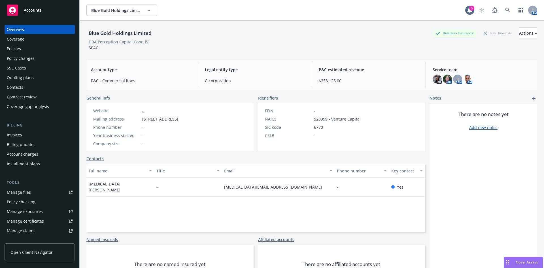
click at [17, 135] on div "Invoices" at bounding box center [14, 134] width 15 height 9
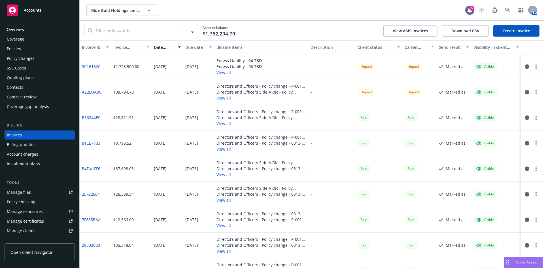
click at [87, 68] on link "3C16162C" at bounding box center [91, 66] width 19 height 6
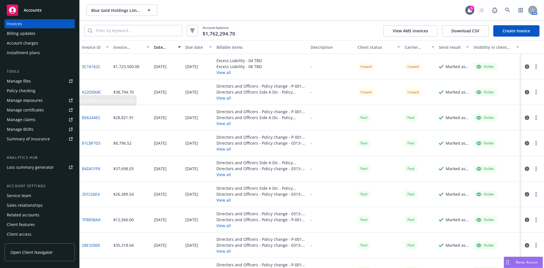
click at [29, 82] on div "Manage files" at bounding box center [19, 80] width 24 height 9
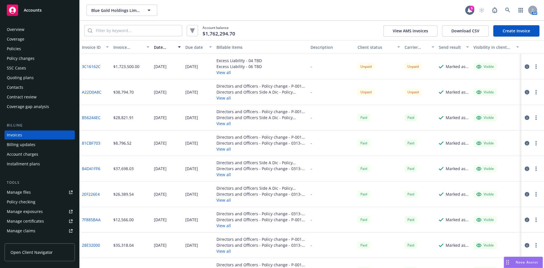
click at [16, 29] on div "Overview" at bounding box center [16, 29] width 18 height 9
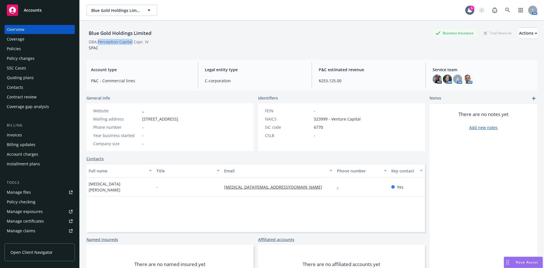
drag, startPoint x: 99, startPoint y: 42, endPoint x: 132, endPoint y: 39, distance: 33.2
click at [132, 39] on div "DBA: Perception Capital Copr. IV" at bounding box center [119, 42] width 60 height 6
copy div "Perception Capital"
click at [27, 88] on div "Contacts" at bounding box center [40, 87] width 66 height 9
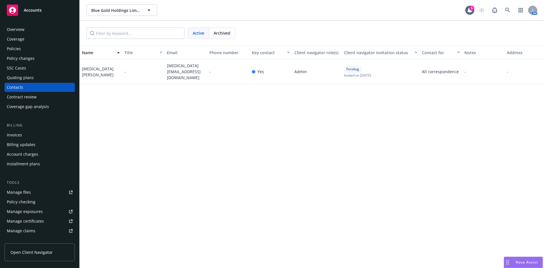
click at [172, 74] on span "[MEDICAL_DATA][EMAIL_ADDRESS][DOMAIN_NAME]" at bounding box center [186, 72] width 38 height 18
click at [88, 71] on div "[MEDICAL_DATA][PERSON_NAME]" at bounding box center [101, 72] width 38 height 12
click at [91, 85] on div "Name Title Email Phone number Key contact Client navigator role(s) Client navig…" at bounding box center [312, 157] width 464 height 222
click at [116, 11] on span "Blue Gold Holdings Limited" at bounding box center [115, 10] width 49 height 6
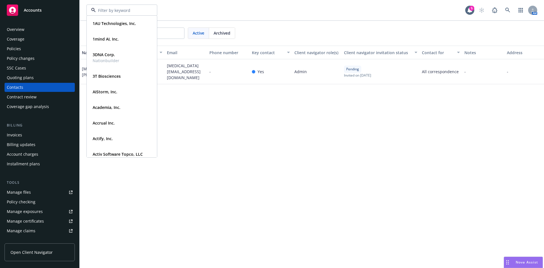
click at [116, 11] on input at bounding box center [121, 10] width 50 height 6
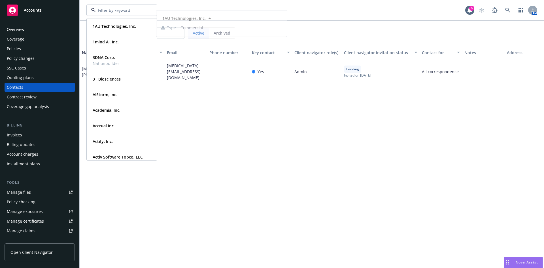
click at [271, 148] on div "Name Title Email Phone number Key contact Client navigator role(s) Client navig…" at bounding box center [312, 157] width 464 height 222
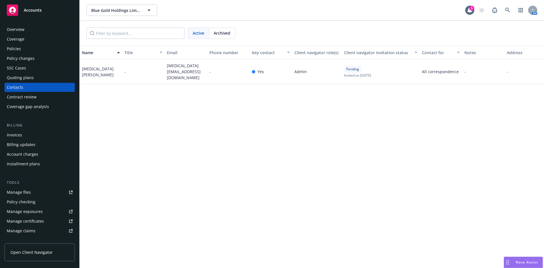
click at [17, 28] on div "Overview" at bounding box center [16, 29] width 18 height 9
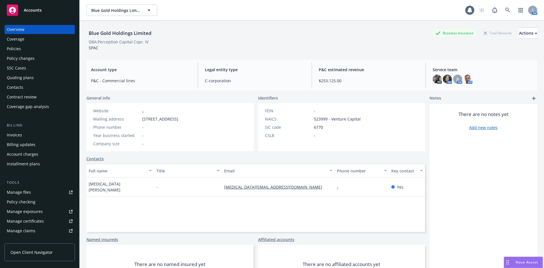
click at [109, 33] on div "Blue Gold Holdings Limited" at bounding box center [119, 32] width 67 height 7
copy div "Blue Gold Holdings Limited"
drag, startPoint x: 181, startPoint y: 37, endPoint x: 148, endPoint y: 44, distance: 33.3
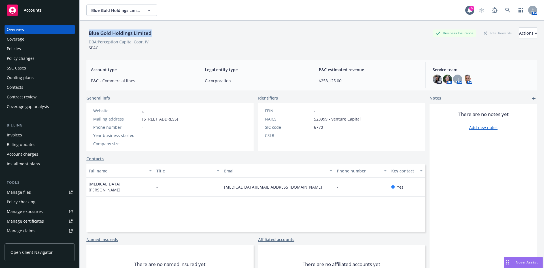
click at [181, 37] on div "Blue Gold Holdings Limited Business Insurance Total Rewards Actions" at bounding box center [311, 32] width 451 height 11
click at [108, 42] on div "DBA: Perception Capital Copr. IV" at bounding box center [119, 42] width 60 height 6
drag, startPoint x: 99, startPoint y: 42, endPoint x: 124, endPoint y: 41, distance: 24.6
click at [124, 41] on div "DBA: Perception Capital Copr. IV" at bounding box center [119, 42] width 60 height 6
click at [99, 43] on div "DBA: Perception Capital Copr. IV" at bounding box center [119, 42] width 60 height 6
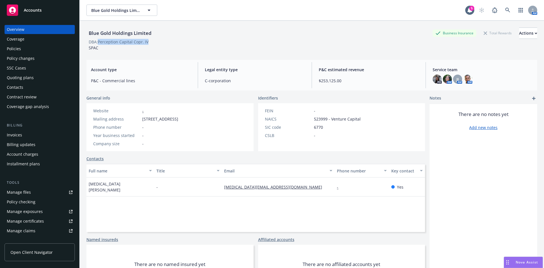
drag, startPoint x: 99, startPoint y: 41, endPoint x: 149, endPoint y: 39, distance: 50.2
click at [149, 39] on span "DBA: Perception Capital Copr. IV" at bounding box center [118, 42] width 64 height 6
copy div "Perception Capital Copr. IV"
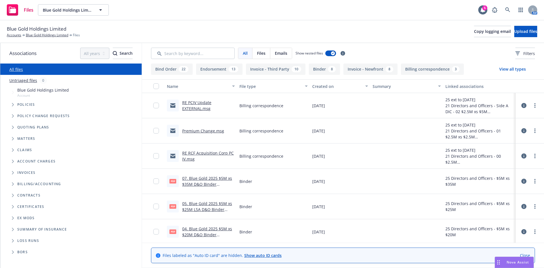
click at [191, 108] on link "RE PCIV Update EXTERNAL.msg" at bounding box center [196, 105] width 29 height 11
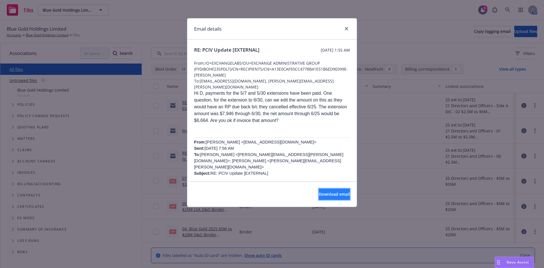
click at [325, 196] on span "Download email" at bounding box center [334, 193] width 31 height 5
click at [348, 29] on icon "close" at bounding box center [346, 28] width 3 height 3
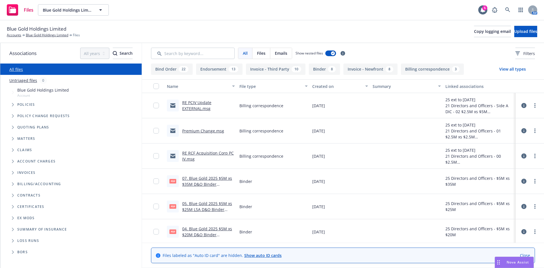
click at [201, 154] on link "RE RCF Acquisition Corp PC IV.msg" at bounding box center [208, 155] width 52 height 11
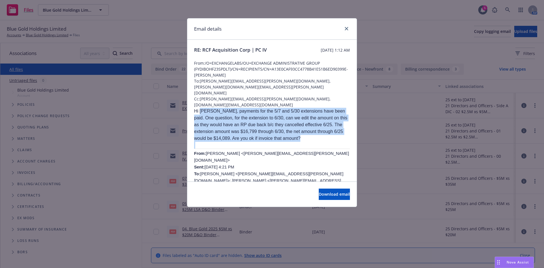
drag, startPoint x: 200, startPoint y: 92, endPoint x: 325, endPoint y: 127, distance: 130.2
click at [308, 123] on p "Hi Joanne, payments for the 5/7 and 5/30 extensions have been paid. One questio…" at bounding box center [272, 125] width 156 height 34
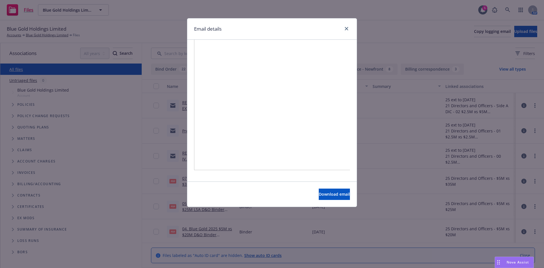
scroll to position [1303, 0]
click at [346, 26] on link "close" at bounding box center [346, 28] width 7 height 7
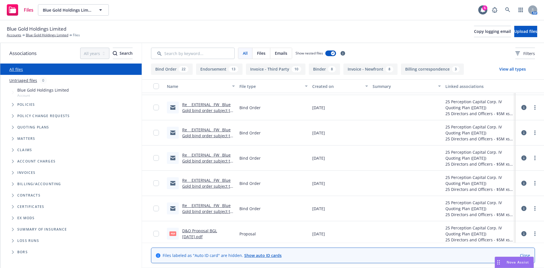
scroll to position [208, 0]
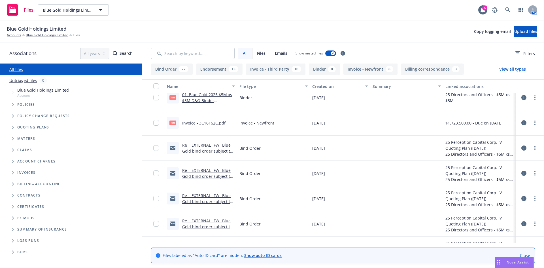
click at [200, 148] on div "Re_ _EXTERNAL_ FW_ Blue Gold bind order subject to final closing docs.msg" at bounding box center [208, 148] width 53 height 12
click at [210, 149] on link "Re_ _EXTERNAL_ FW_ Blue Gold bind order subject to final closing docs.msg" at bounding box center [207, 150] width 50 height 17
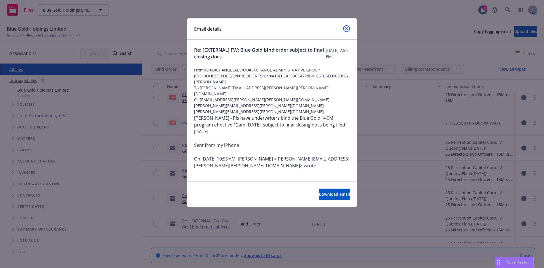
click at [346, 28] on icon "close" at bounding box center [346, 28] width 3 height 3
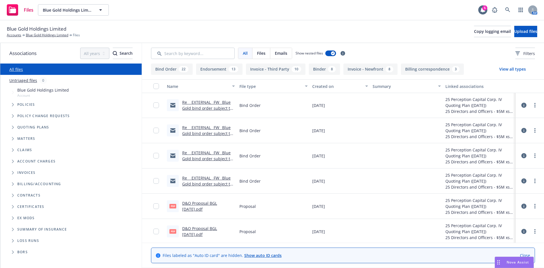
scroll to position [308, 0]
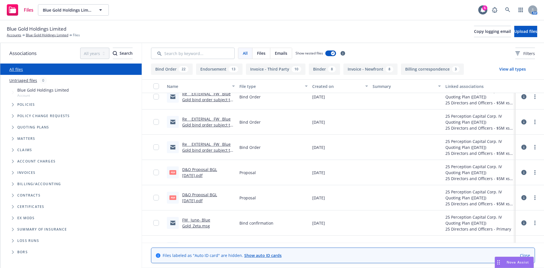
click at [208, 145] on link "Re_ _EXTERNAL_ FW_ Blue Gold bind order subject to final closing docs.msg" at bounding box center [207, 149] width 50 height 17
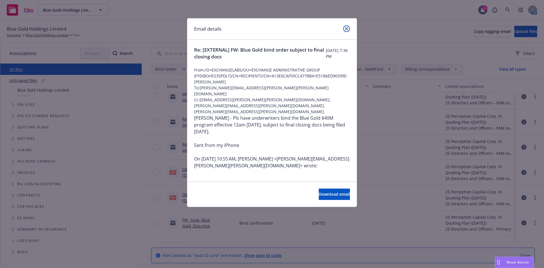
click at [346, 29] on icon "close" at bounding box center [346, 28] width 3 height 3
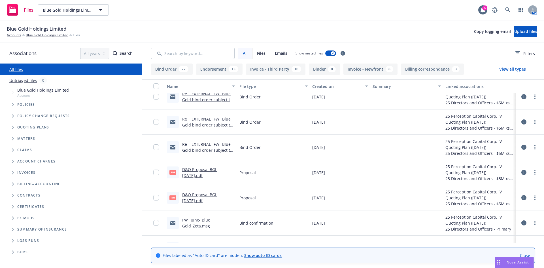
click at [194, 224] on link "FW_ June- Blue Gold_Zeta.msg" at bounding box center [196, 222] width 28 height 11
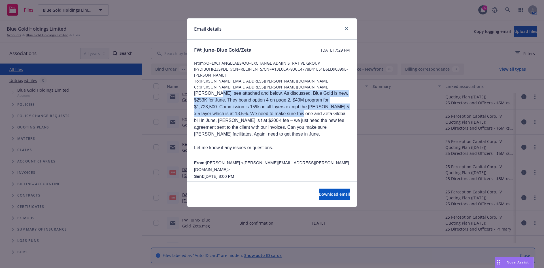
drag, startPoint x: 214, startPoint y: 94, endPoint x: 306, endPoint y: 121, distance: 95.9
click at [304, 120] on p "Ilana, see attached and below. As discussed, Blue Gold is new, $253K for June. …" at bounding box center [272, 114] width 156 height 48
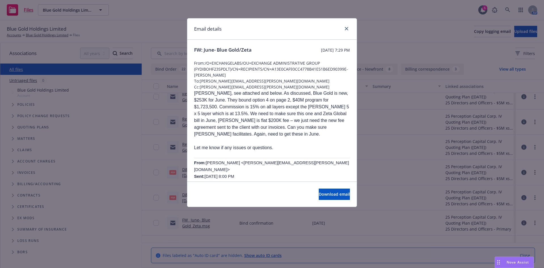
click at [306, 121] on p "Ilana, see attached and below. As discussed, Blue Gold is new, $253K for June. …" at bounding box center [272, 114] width 156 height 48
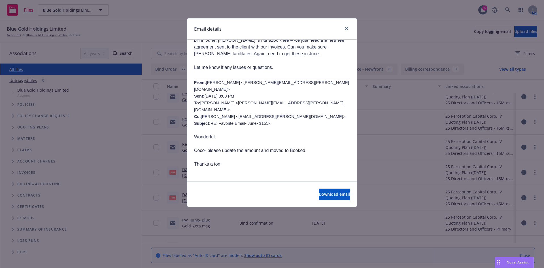
scroll to position [76, 0]
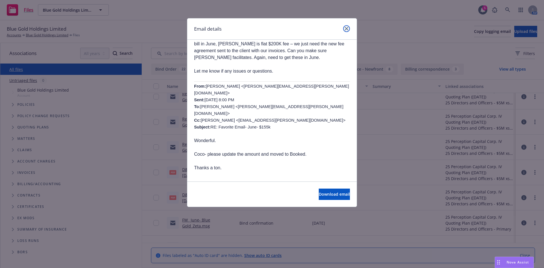
click at [346, 29] on icon "close" at bounding box center [346, 28] width 3 height 3
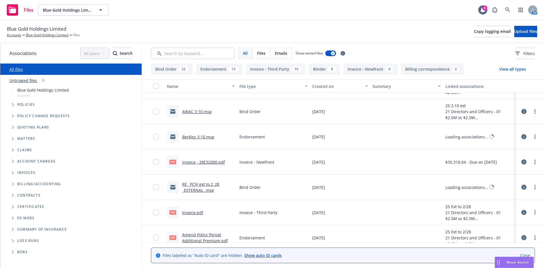
scroll to position [1183, 0]
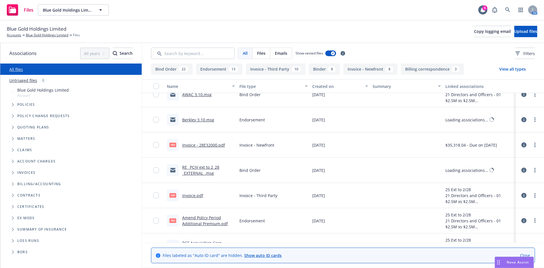
click at [200, 172] on link "RE_ PCIV ext to 2_28 _EXTERNAL_.msg" at bounding box center [200, 169] width 37 height 11
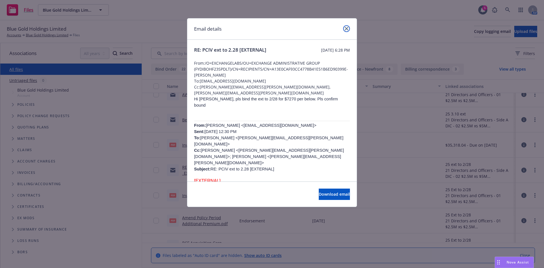
click at [347, 29] on icon "close" at bounding box center [346, 28] width 3 height 3
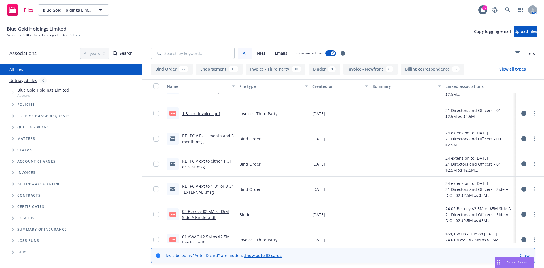
scroll to position [1370, 0]
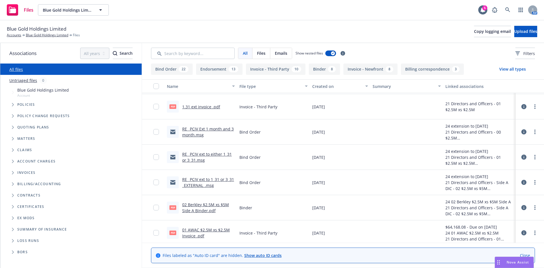
click at [205, 187] on link "RE_ PCIV ext to 1_31 or 3_31 _EXTERNAL_.msg" at bounding box center [208, 181] width 52 height 11
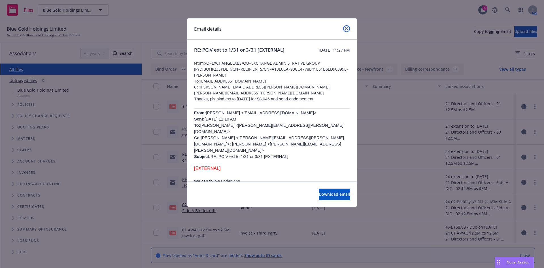
click at [345, 28] on icon "close" at bounding box center [346, 28] width 3 height 3
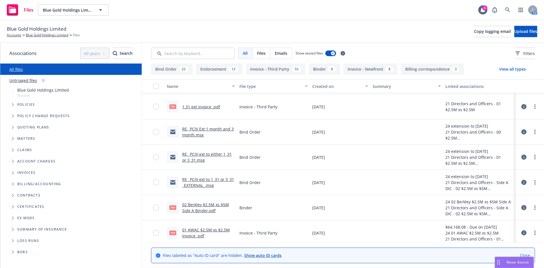
click at [193, 152] on link "RE_ PCIV ext to either 1_31 or 3_31.msg" at bounding box center [207, 156] width 50 height 11
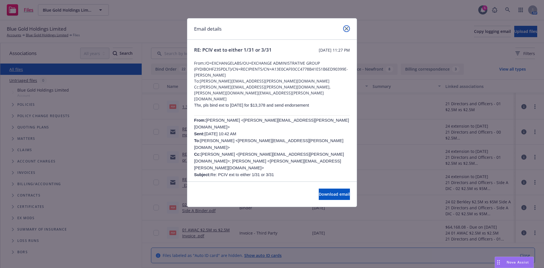
click at [348, 28] on icon "close" at bounding box center [346, 28] width 3 height 3
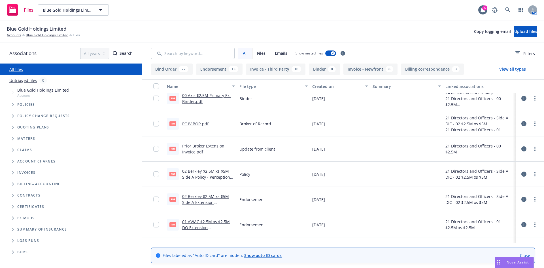
scroll to position [1495, 0]
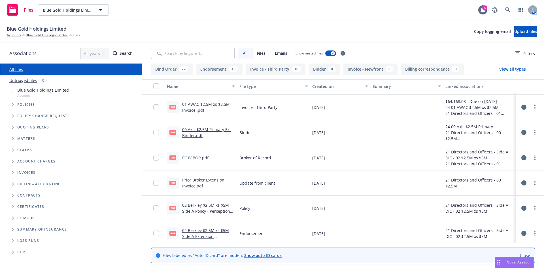
click at [190, 186] on link "Prior Broker Extension Invoice.pdf" at bounding box center [203, 182] width 42 height 11
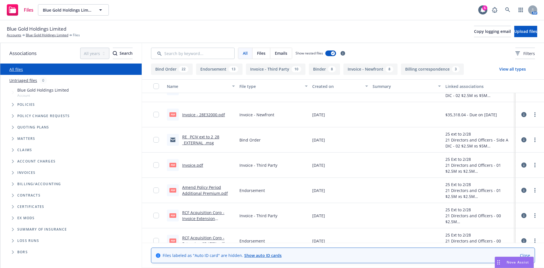
scroll to position [778, 0]
